Goal: Navigation & Orientation: Find specific page/section

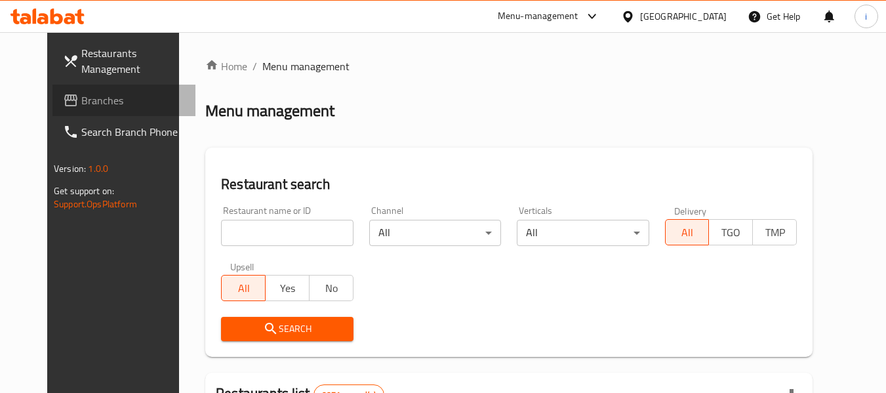
click at [81, 102] on span "Branches" at bounding box center [133, 100] width 104 height 16
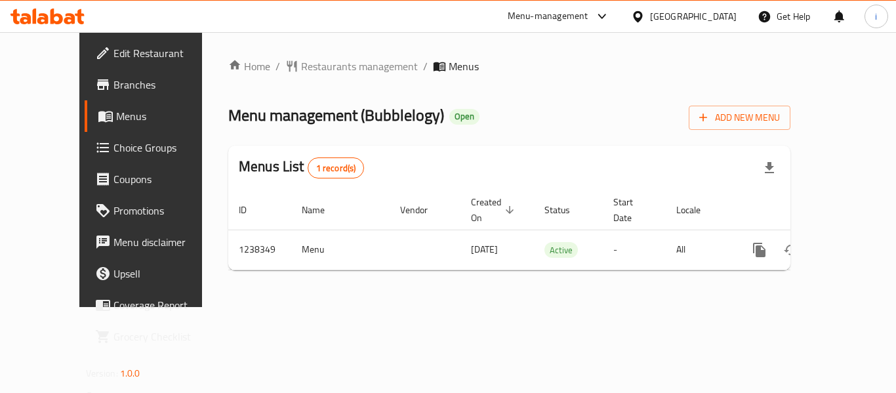
click at [317, 80] on div "Home / Restaurants management / Menus Menu management ( Bubblelogy ) Open Add N…" at bounding box center [509, 169] width 562 height 222
click at [315, 76] on div "Home / Restaurants management / Menus Menu management ( Bubblelogy ) Open Add N…" at bounding box center [509, 169] width 562 height 222
click at [314, 70] on span "Restaurants management" at bounding box center [359, 66] width 117 height 16
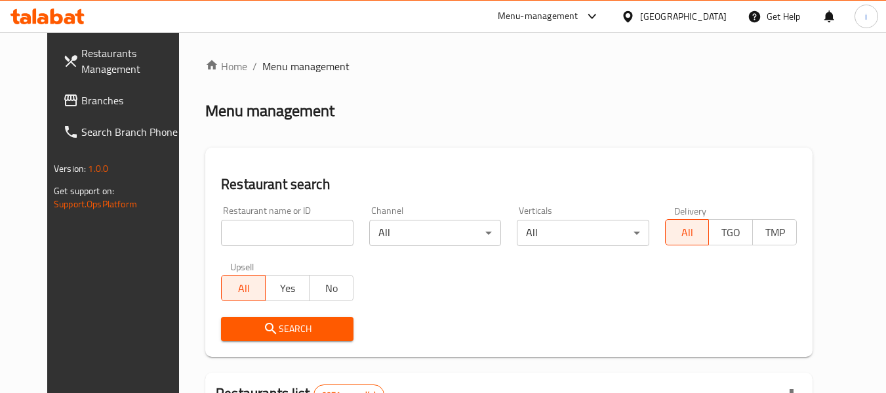
click at [81, 101] on span "Branches" at bounding box center [133, 100] width 104 height 16
